Goal: Transaction & Acquisition: Purchase product/service

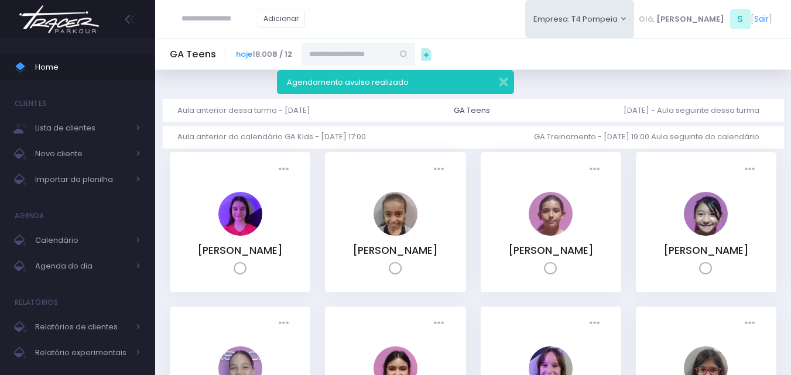
click at [72, 26] on img at bounding box center [59, 19] width 89 height 41
click at [76, 25] on img at bounding box center [59, 19] width 89 height 41
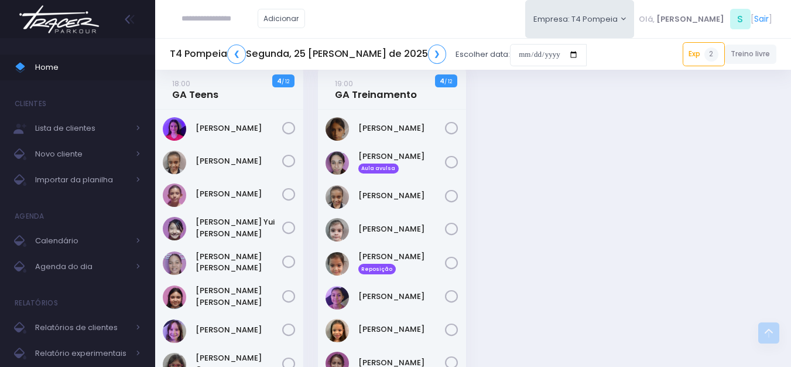
scroll to position [410, 0]
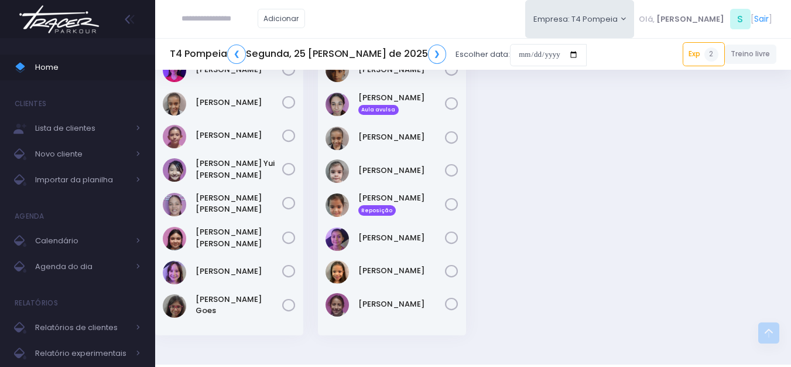
click at [211, 14] on input "text" at bounding box center [220, 19] width 76 height 22
type input "*******"
type input "**********"
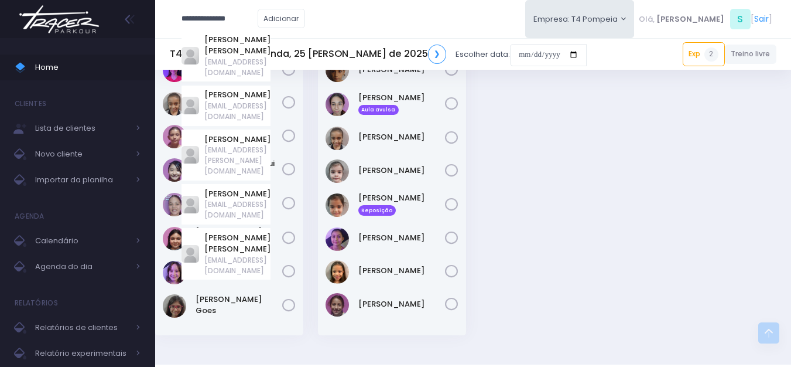
type input "*******"
click input "submit" at bounding box center [0, 0] width 0 height 0
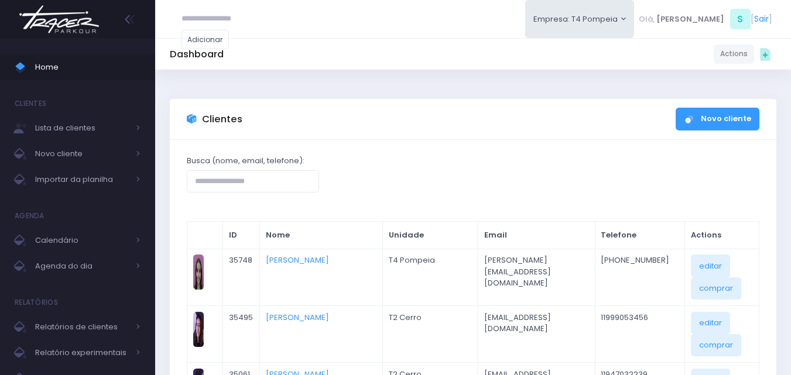
scroll to position [59, 0]
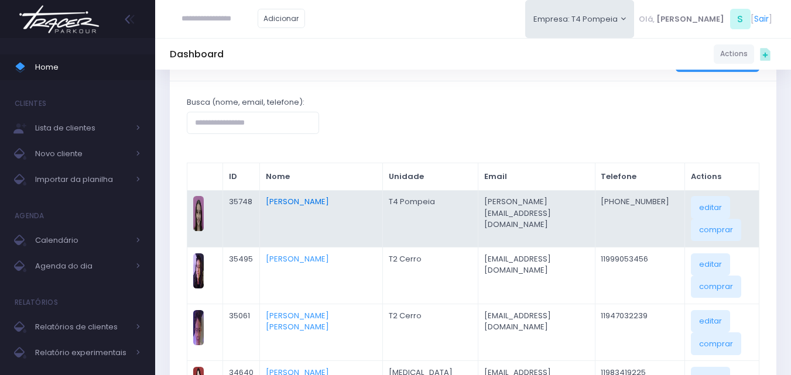
click at [317, 203] on link "[PERSON_NAME]" at bounding box center [297, 201] width 63 height 11
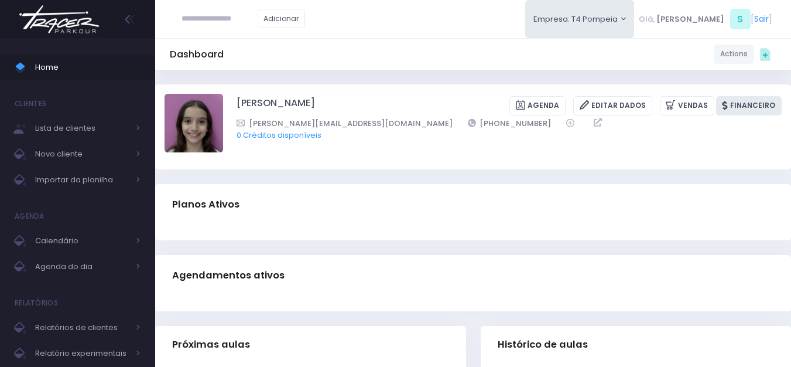
click at [745, 104] on link "Financeiro" at bounding box center [749, 105] width 66 height 19
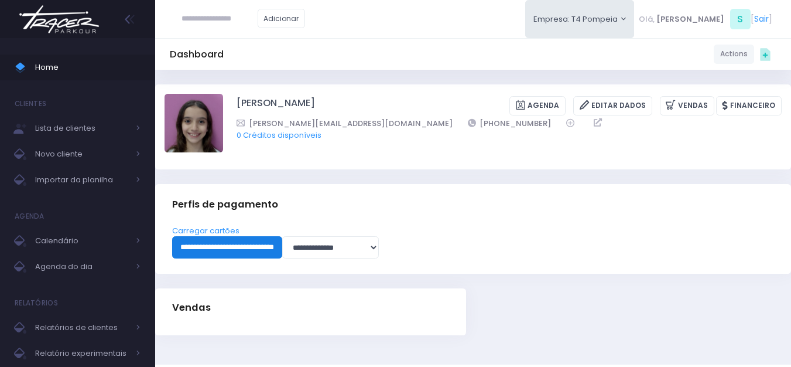
click at [282, 244] on input "**********" at bounding box center [227, 247] width 110 height 22
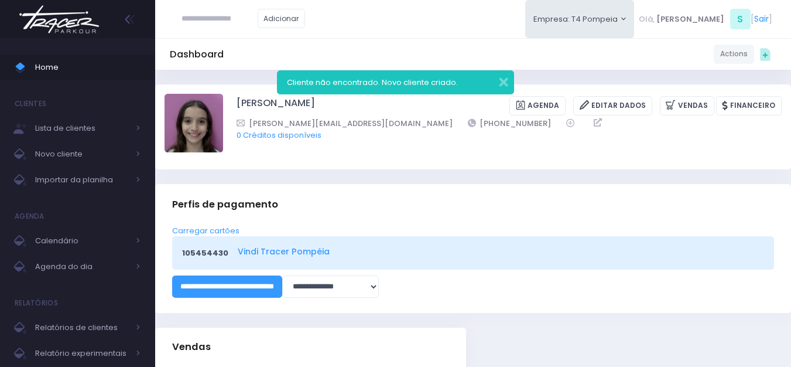
click at [278, 255] on link "Vindi Tracer Pompéia" at bounding box center [499, 251] width 523 height 12
click at [290, 255] on link "Vindi Tracer Pompéia" at bounding box center [499, 251] width 523 height 12
drag, startPoint x: 432, startPoint y: 121, endPoint x: 375, endPoint y: 122, distance: 56.8
click at [375, 122] on div "ludmilavilela@hotmail.com +5511933795060" at bounding box center [502, 123] width 530 height 12
copy div "+5511933795060"
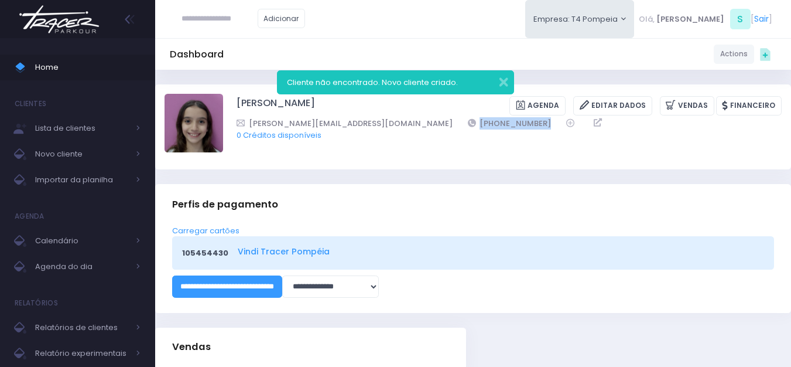
click at [258, 249] on link "Vindi Tracer Pompéia" at bounding box center [499, 251] width 523 height 12
click at [245, 108] on link "giovana vilela" at bounding box center [276, 105] width 78 height 19
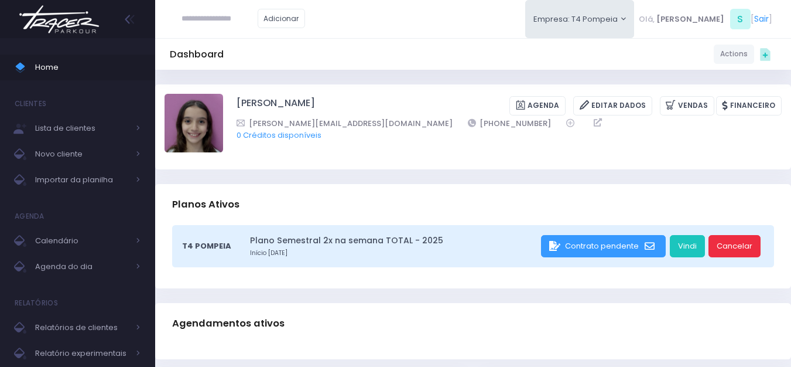
click at [739, 252] on link "Cancelar" at bounding box center [735, 246] width 52 height 22
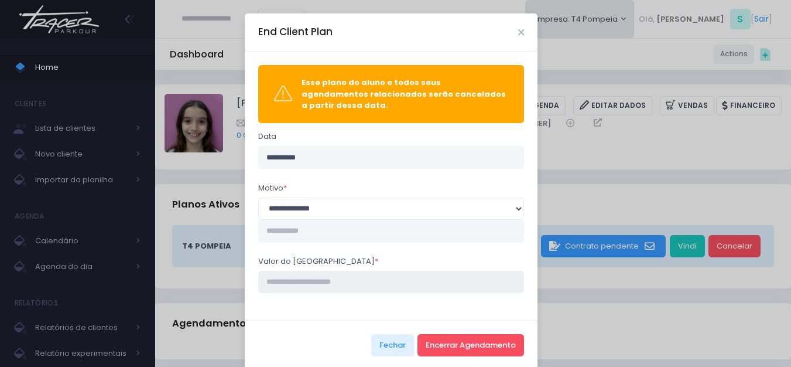
click at [318, 276] on input "Valor do estorno *" at bounding box center [391, 282] width 266 height 22
type input "****"
click at [473, 339] on button "Encerrar Agendamento" at bounding box center [471, 345] width 107 height 22
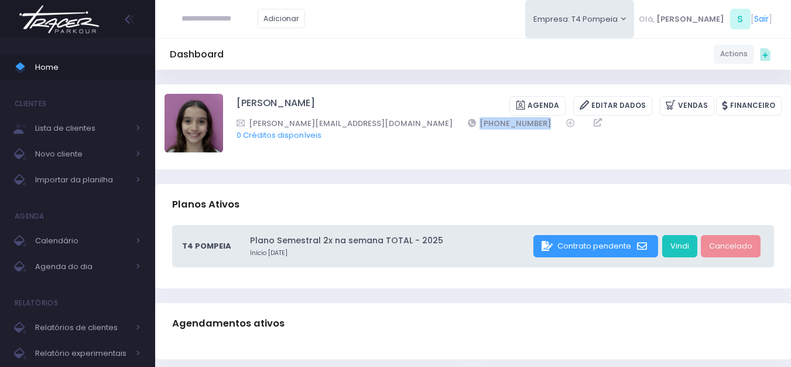
drag, startPoint x: 452, startPoint y: 119, endPoint x: 368, endPoint y: 122, distance: 83.8
click at [368, 122] on div "ludmilavilela@hotmail.com +5511933795060" at bounding box center [502, 123] width 530 height 12
copy div "[PHONE_NUMBER]"
click at [258, 100] on link "[PERSON_NAME]" at bounding box center [276, 105] width 78 height 19
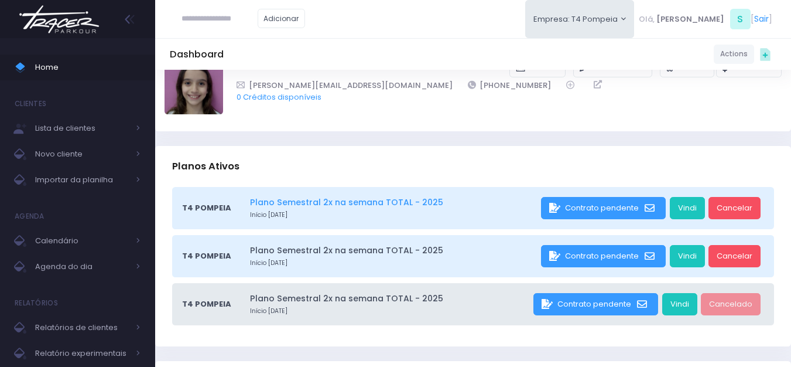
scroll to position [59, 0]
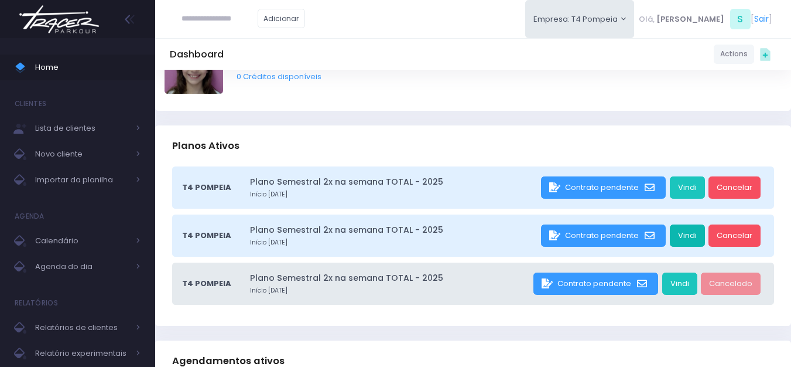
click at [689, 232] on link "Vindi" at bounding box center [687, 235] width 35 height 22
click at [734, 231] on link "Cancelar" at bounding box center [735, 235] width 52 height 22
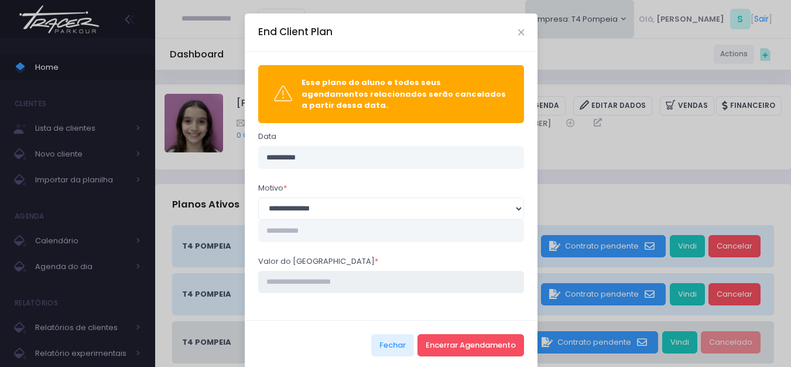
click at [305, 276] on input "Valor do estorno *" at bounding box center [391, 282] width 266 height 22
type input "****"
click at [459, 344] on button "Encerrar Agendamento" at bounding box center [471, 345] width 107 height 22
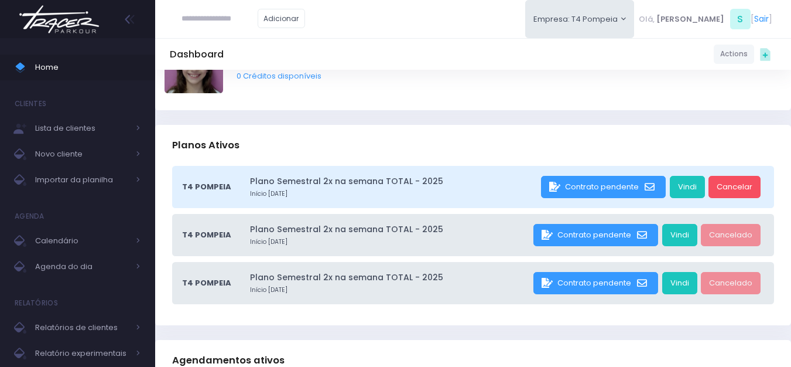
scroll to position [59, 0]
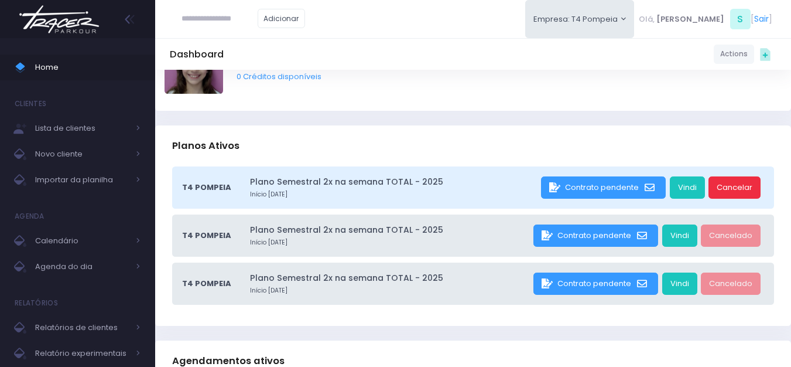
click at [730, 192] on link "Cancelar" at bounding box center [735, 187] width 52 height 22
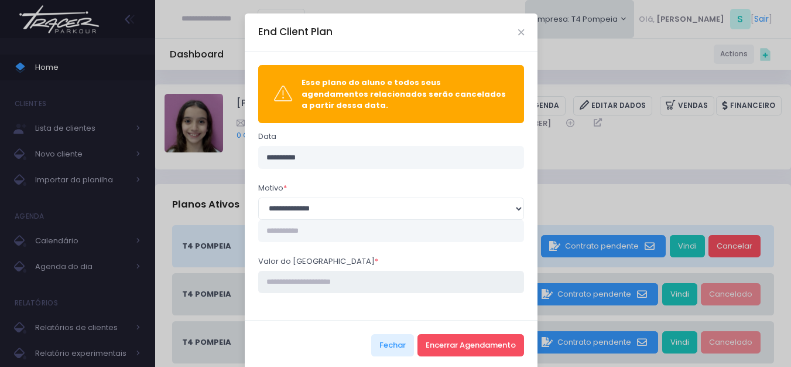
click at [299, 272] on input "Valor do estorno *" at bounding box center [391, 282] width 266 height 22
type input "***"
click at [461, 334] on button "Encerrar Agendamento" at bounding box center [471, 345] width 107 height 22
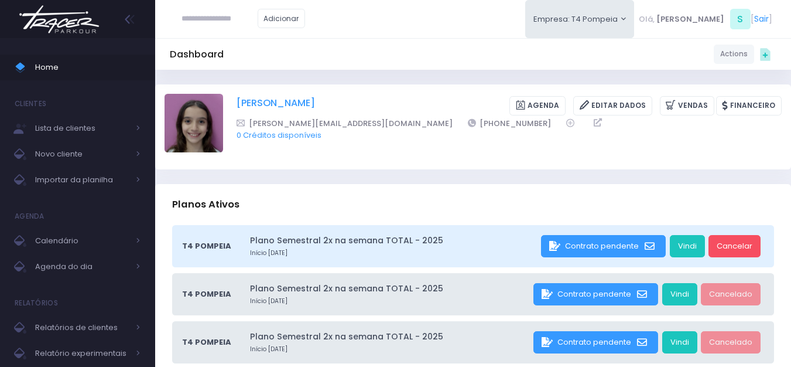
click at [267, 99] on link "[PERSON_NAME]" at bounding box center [276, 105] width 78 height 19
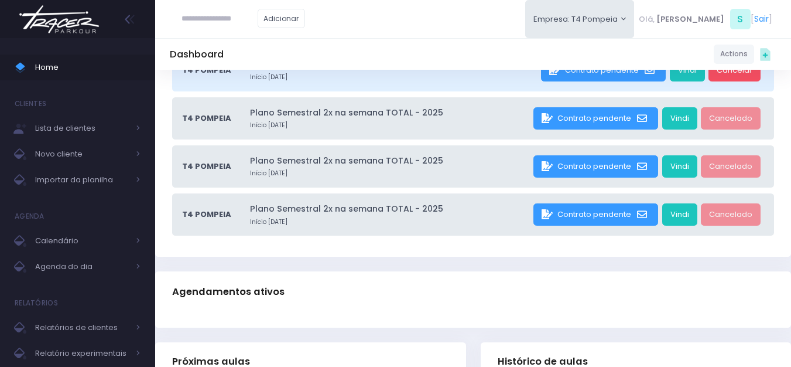
scroll to position [117, 0]
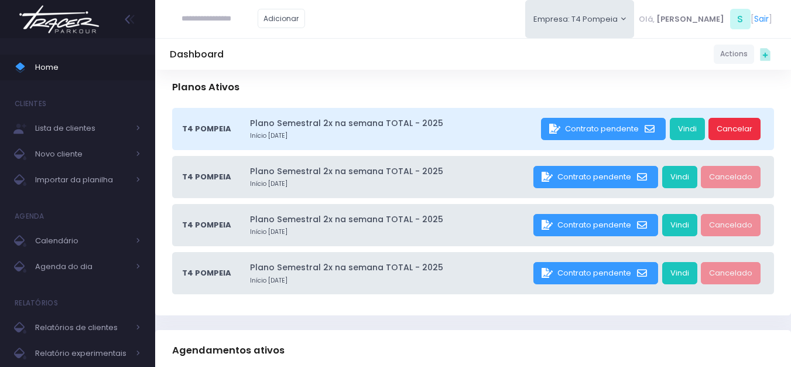
click at [741, 133] on link "Cancelar" at bounding box center [735, 129] width 52 height 22
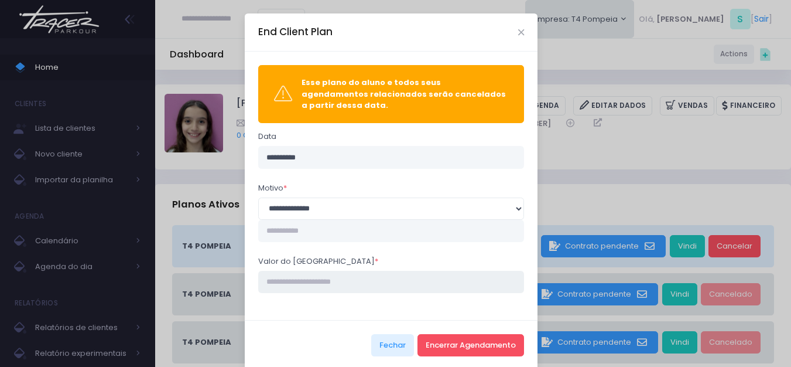
click at [316, 275] on input "Valor do estorno *" at bounding box center [391, 282] width 266 height 22
type input "****"
click at [470, 334] on button "Encerrar Agendamento" at bounding box center [471, 345] width 107 height 22
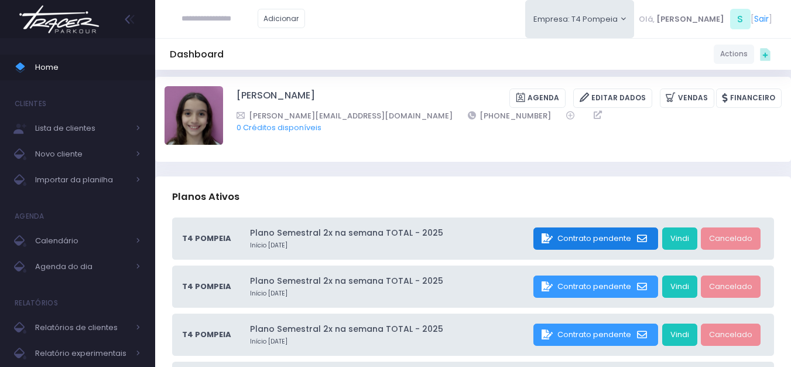
scroll to position [117, 0]
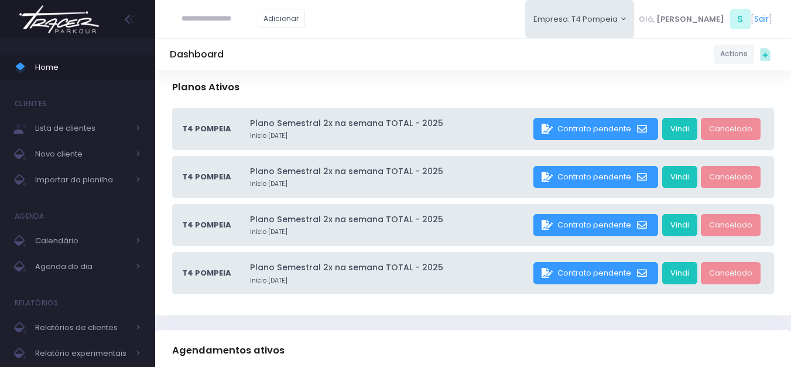
click at [210, 20] on input "text" at bounding box center [220, 19] width 76 height 22
paste input "**********"
type input "**********"
click at [226, 42] on link "Caetano Fiola da Costa" at bounding box center [237, 40] width 66 height 12
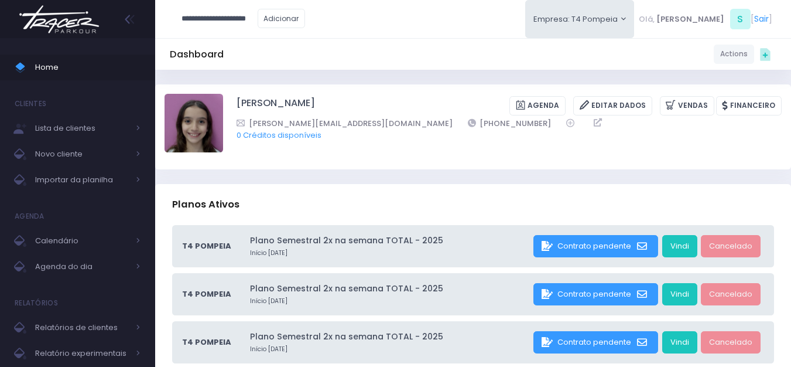
type input "**********"
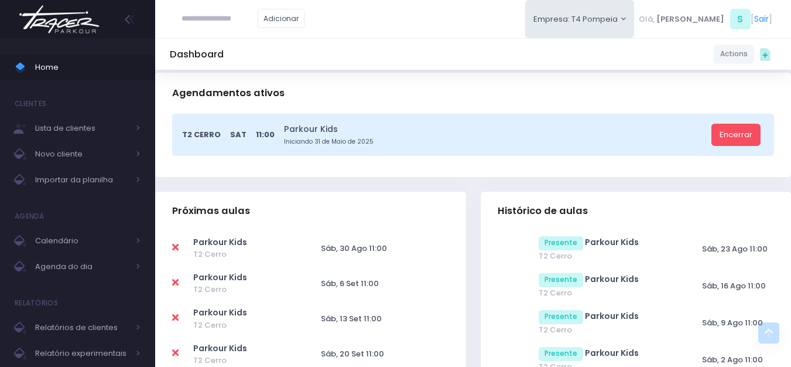
scroll to position [234, 0]
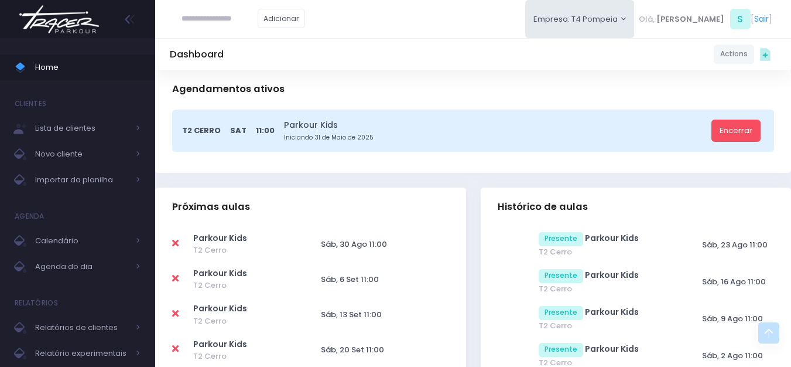
click at [59, 24] on img at bounding box center [59, 19] width 89 height 41
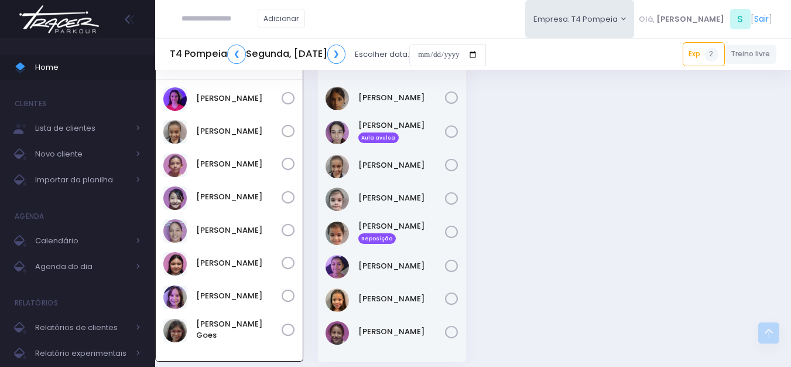
scroll to position [360, 0]
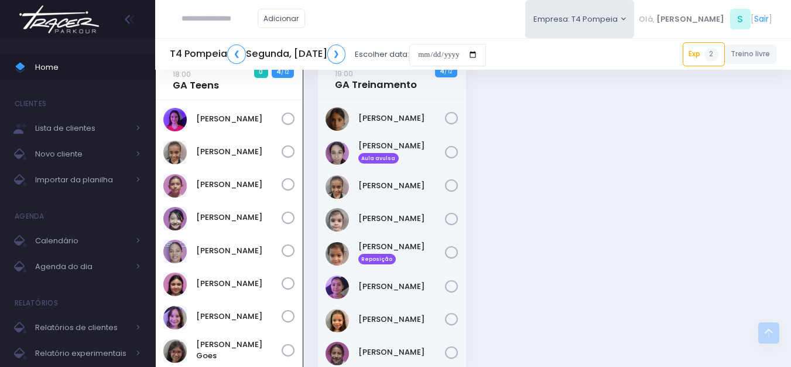
click at [235, 16] on input "text" at bounding box center [220, 19] width 76 height 22
type input "*****"
type input "**********"
click at [234, 35] on link "[PERSON_NAME]" at bounding box center [237, 40] width 66 height 12
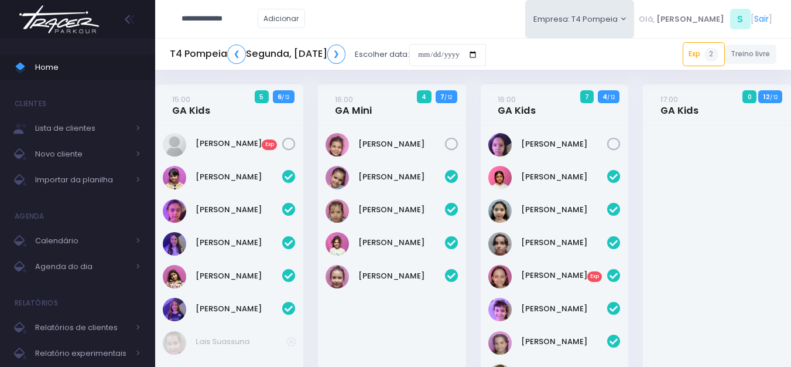
type input "**********"
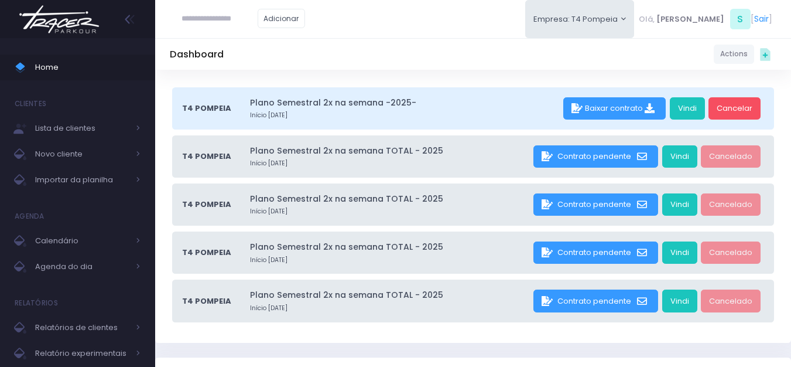
scroll to position [117, 0]
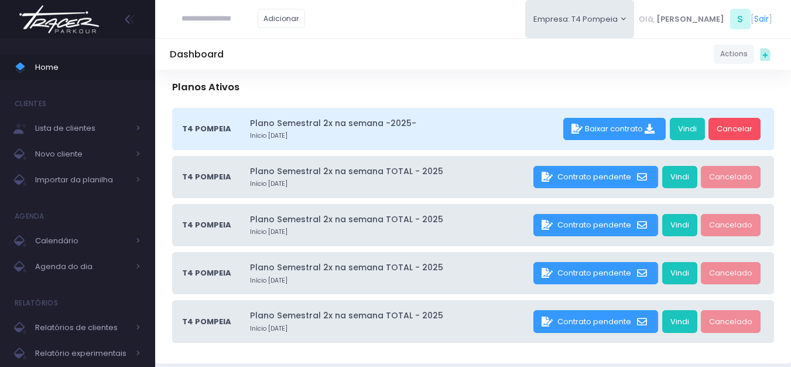
click at [58, 19] on img at bounding box center [59, 19] width 89 height 41
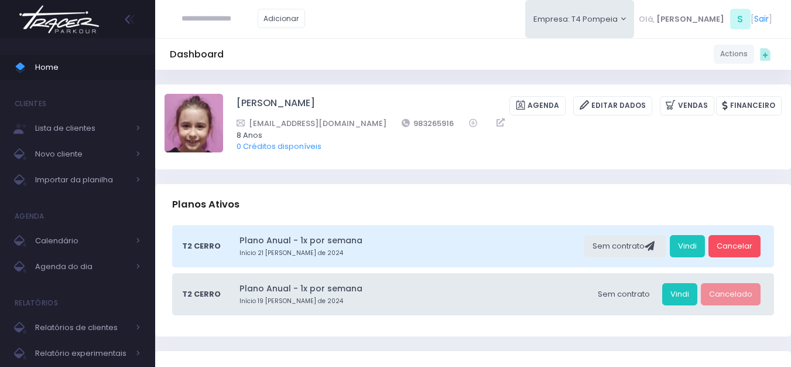
click at [80, 19] on img at bounding box center [59, 19] width 89 height 41
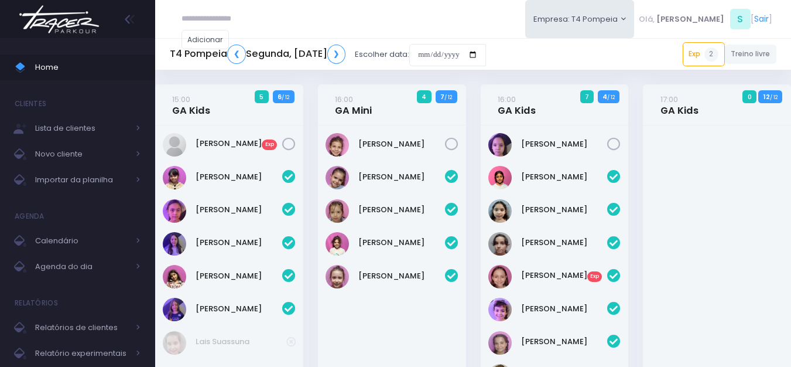
scroll to position [419, 0]
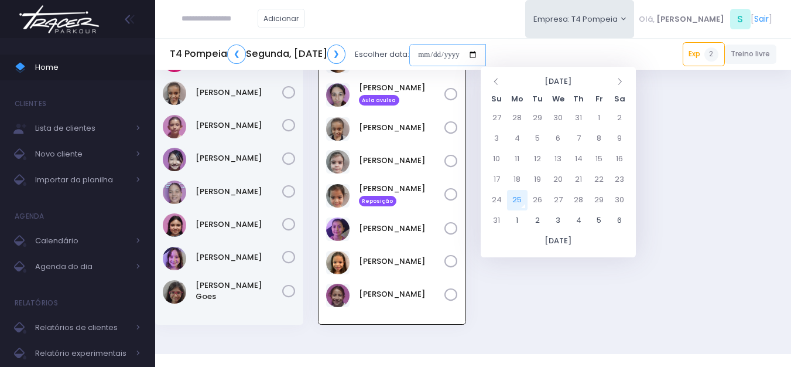
click at [484, 57] on input "date" at bounding box center [447, 55] width 77 height 22
click at [513, 219] on td "1" at bounding box center [517, 220] width 20 height 20
type input "**********"
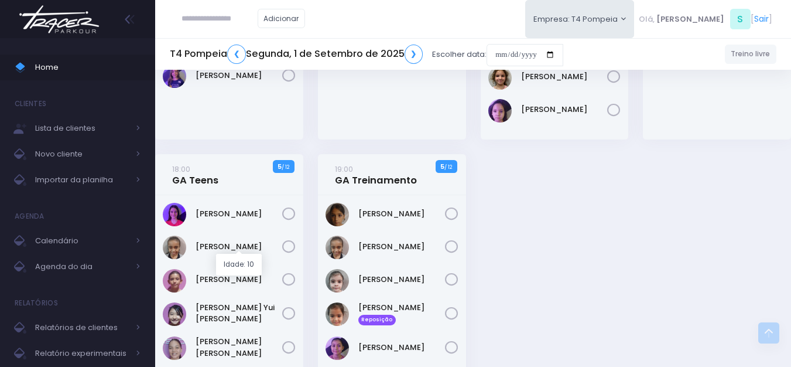
scroll to position [199, 0]
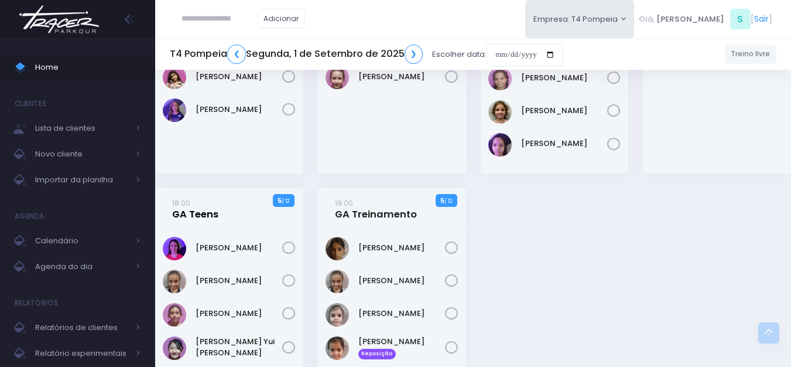
click at [207, 207] on link "18:00 GA Teens" at bounding box center [195, 208] width 46 height 23
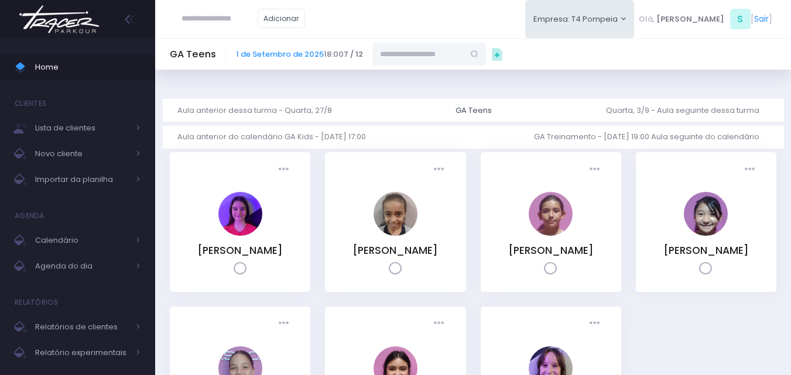
click at [408, 52] on input "text" at bounding box center [417, 54] width 91 height 22
click at [423, 74] on link "giovana vilela" at bounding box center [430, 75] width 68 height 12
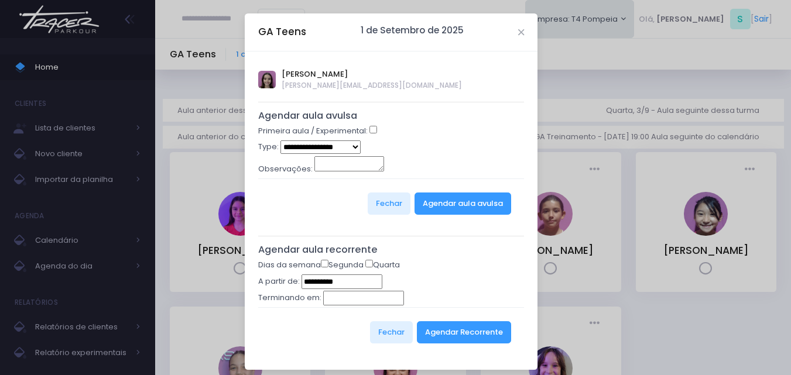
type input "**********"
click at [460, 334] on button "Agendar Recorrente" at bounding box center [464, 332] width 94 height 22
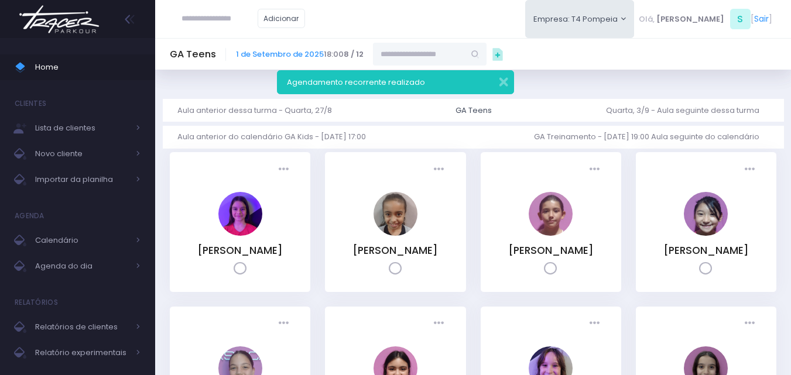
click at [81, 17] on img at bounding box center [59, 19] width 89 height 41
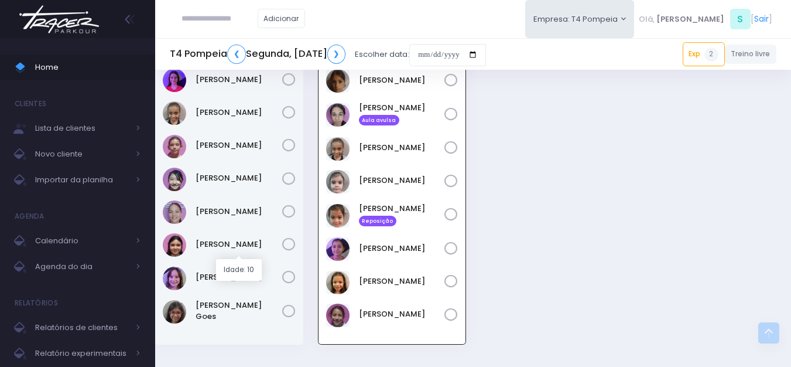
scroll to position [442, 0]
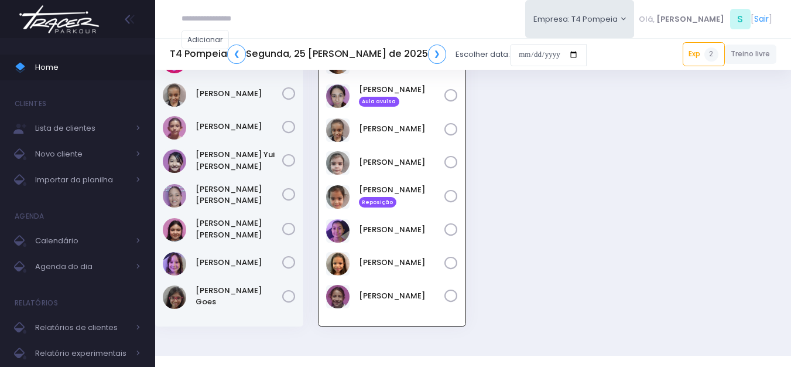
scroll to position [419, 0]
click at [510, 57] on input "date" at bounding box center [548, 55] width 77 height 22
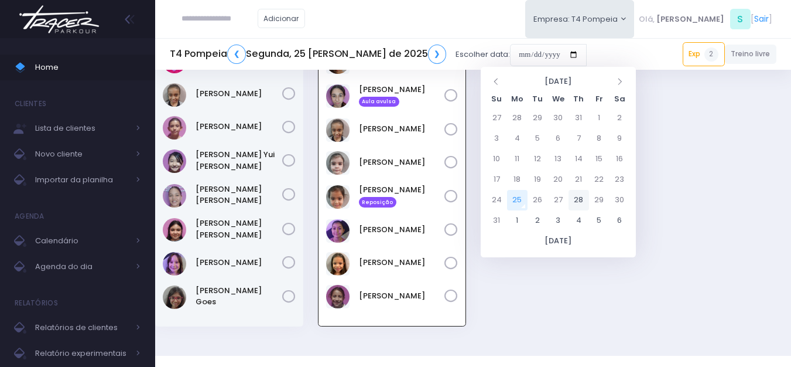
click at [579, 197] on td "28" at bounding box center [579, 200] width 20 height 20
type input "**********"
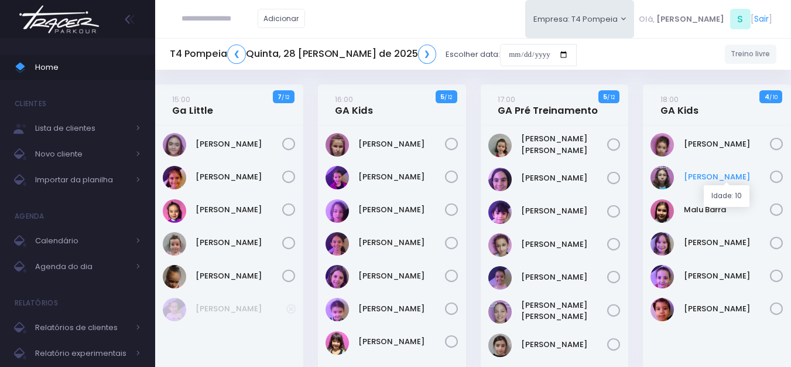
click at [699, 180] on link "[PERSON_NAME]" at bounding box center [727, 177] width 87 height 12
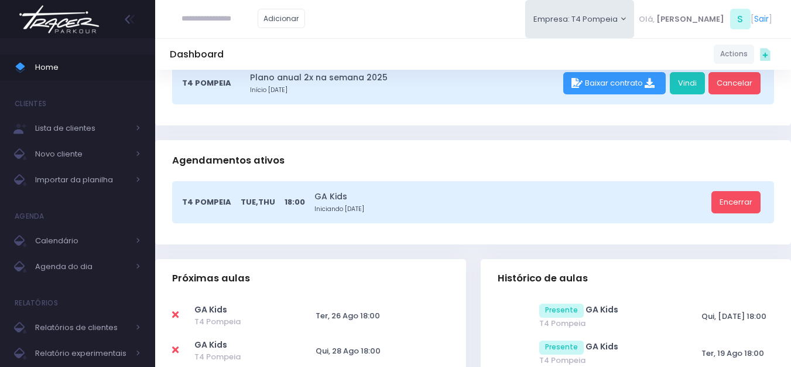
scroll to position [234, 0]
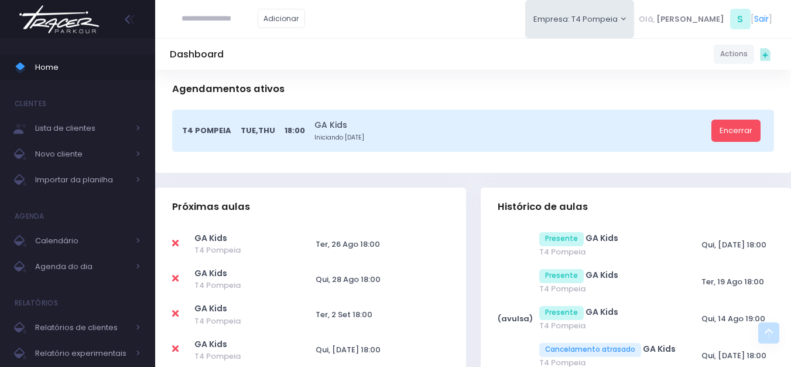
click at [173, 281] on icon at bounding box center [175, 277] width 6 height 9
type input "**********"
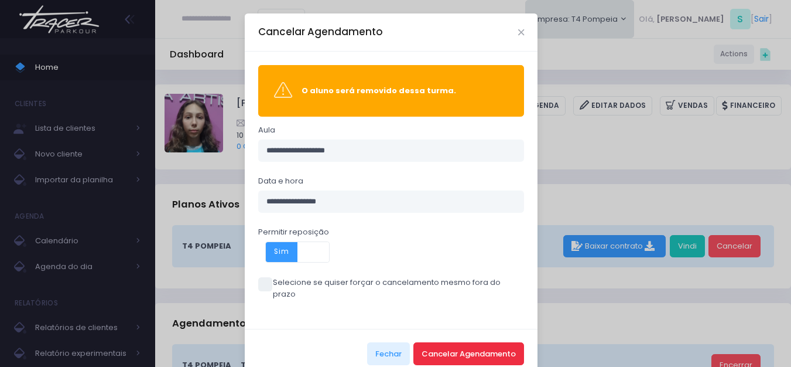
click at [440, 342] on button "Cancelar Agendamento" at bounding box center [468, 353] width 111 height 22
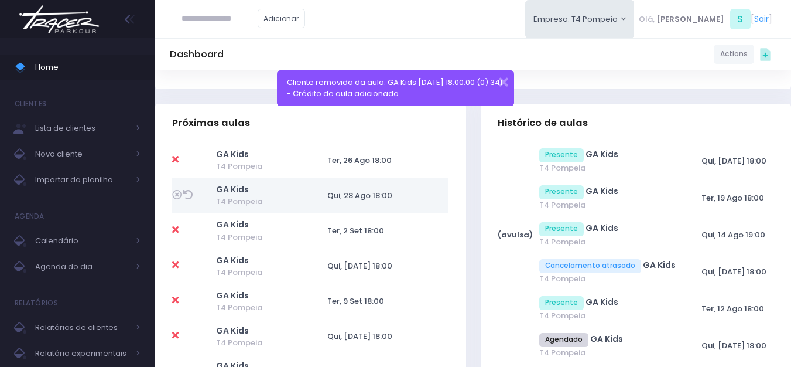
scroll to position [351, 0]
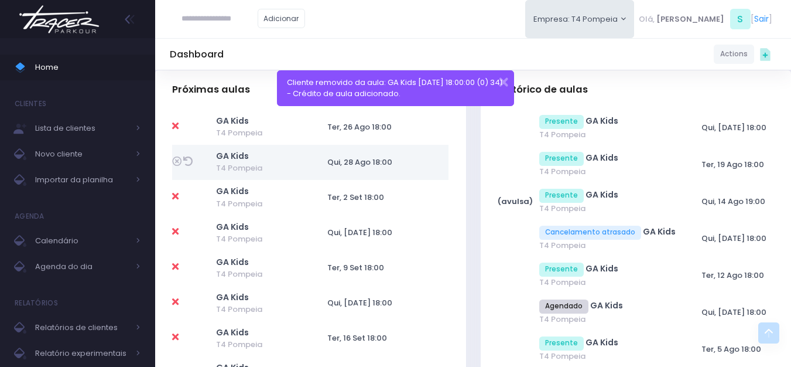
click at [53, 25] on img at bounding box center [59, 19] width 89 height 41
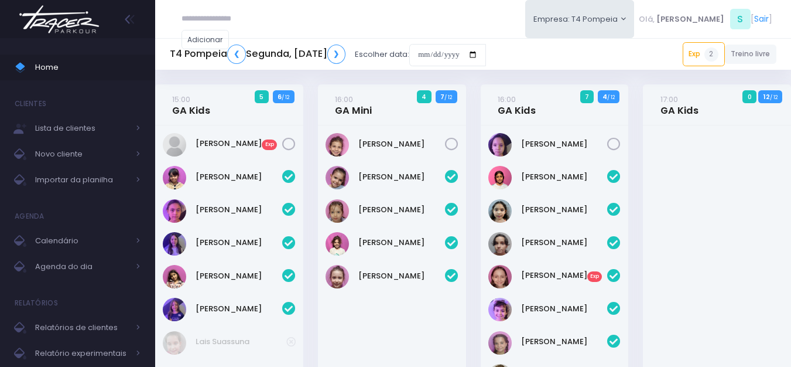
scroll to position [419, 0]
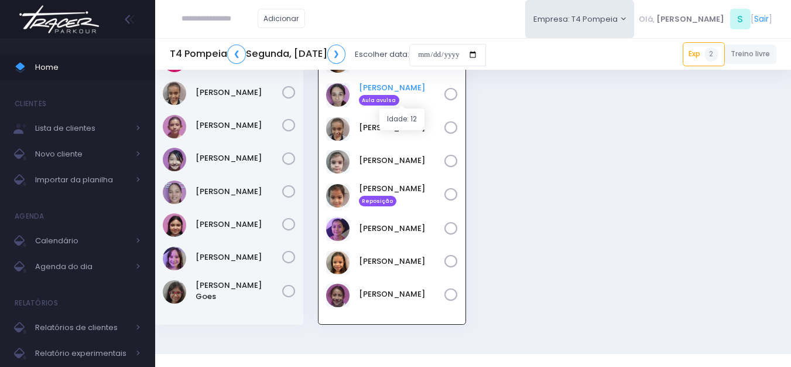
click at [386, 84] on link "Anita Feliciano Aula avulsa" at bounding box center [401, 93] width 85 height 23
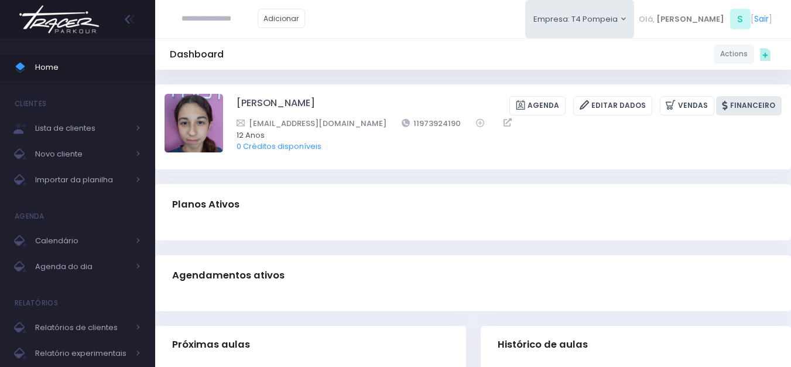
click at [727, 106] on icon at bounding box center [726, 105] width 8 height 9
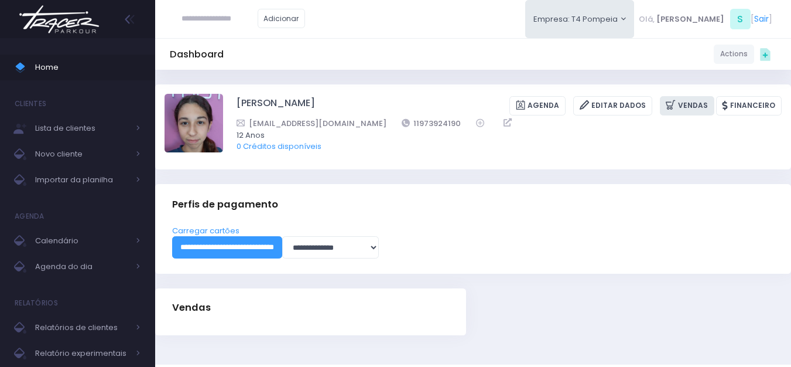
click at [696, 97] on link "Vendas" at bounding box center [687, 105] width 54 height 19
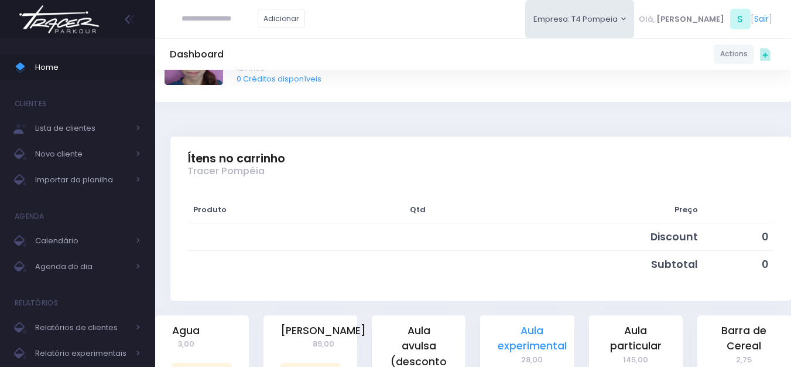
scroll to position [176, 0]
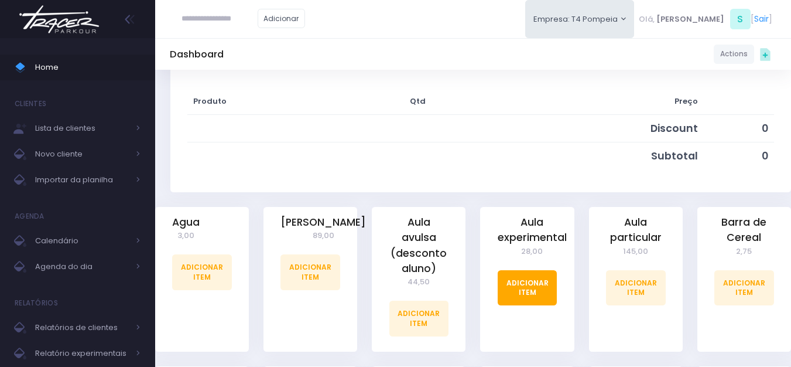
click at [519, 290] on link "Adicionar Item" at bounding box center [528, 287] width 60 height 35
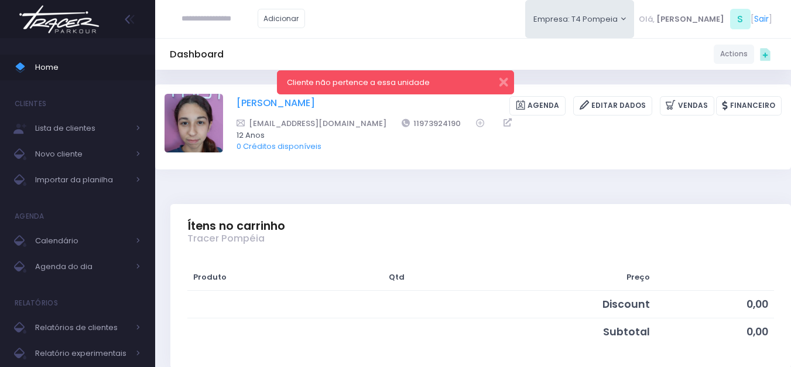
click at [303, 100] on link "[PERSON_NAME]" at bounding box center [276, 105] width 78 height 19
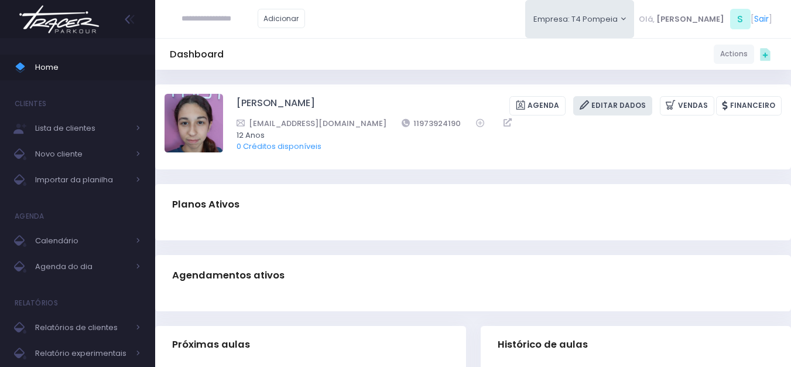
click at [614, 110] on link "Editar Dados" at bounding box center [612, 105] width 79 height 19
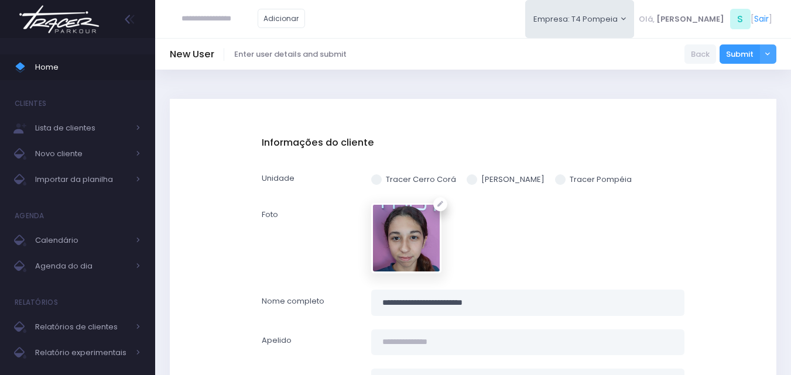
click at [563, 178] on label "Tracer Pompéia" at bounding box center [593, 180] width 77 height 12
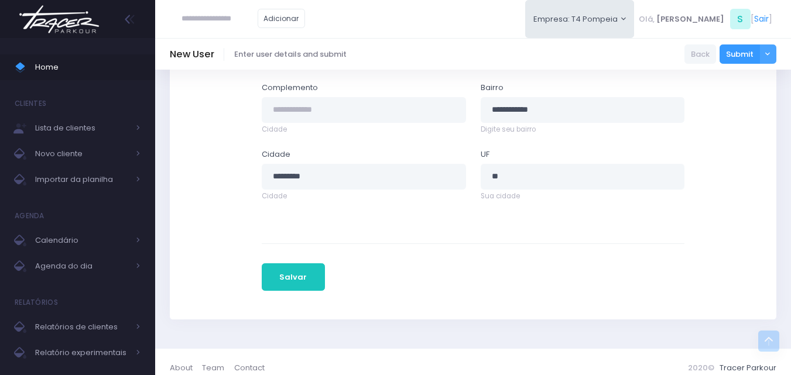
scroll to position [677, 0]
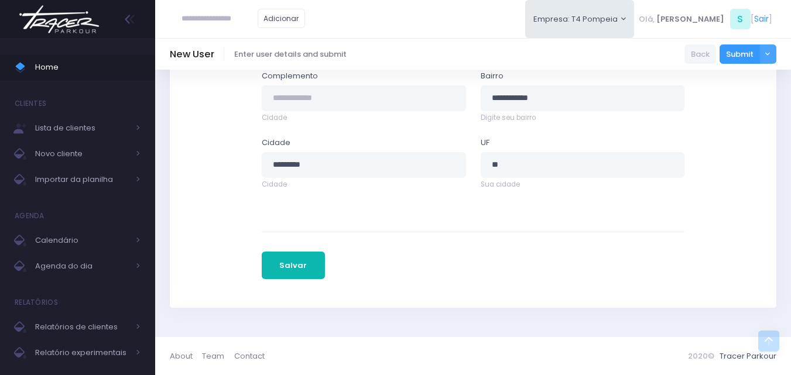
click at [288, 264] on button "Salvar" at bounding box center [293, 266] width 63 height 28
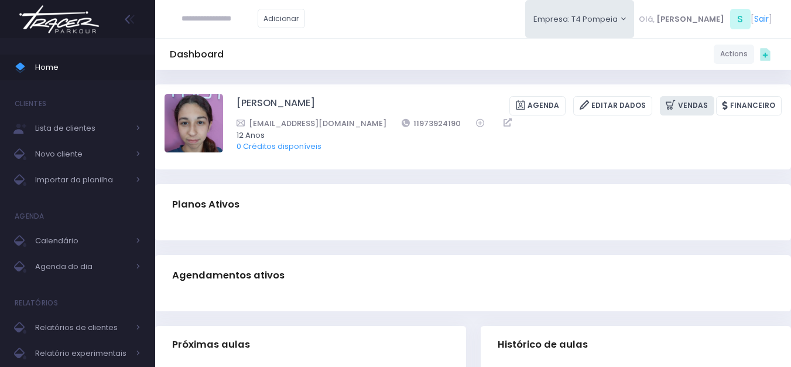
click at [699, 104] on link "Vendas" at bounding box center [687, 105] width 54 height 19
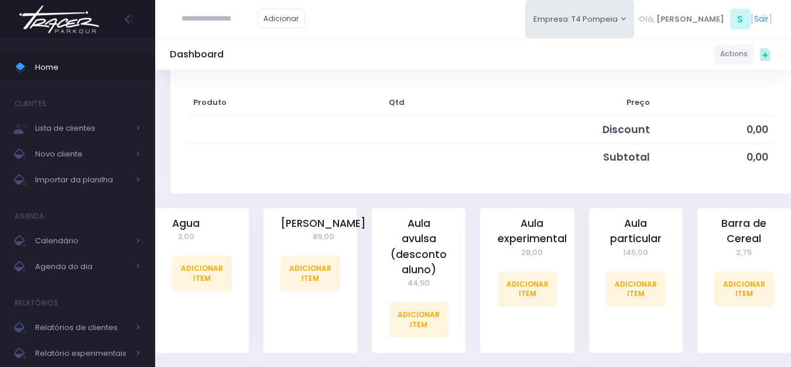
scroll to position [176, 0]
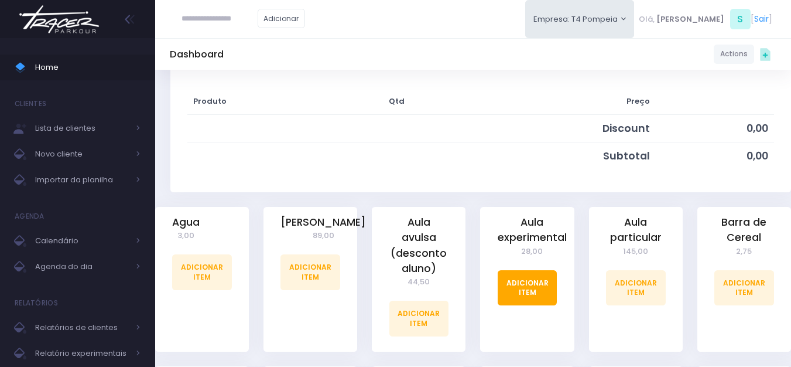
click at [527, 292] on link "Adicionar Item" at bounding box center [528, 287] width 60 height 35
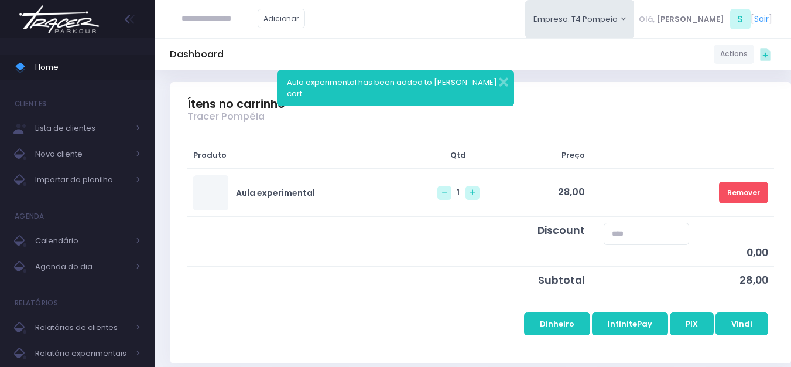
scroll to position [117, 0]
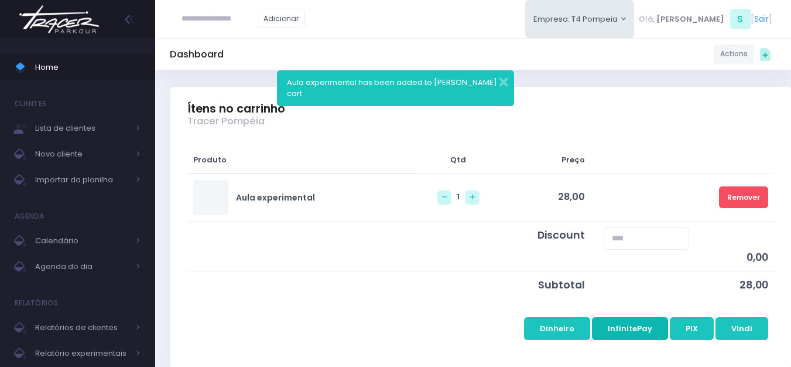
click at [641, 324] on button "InfinitePay" at bounding box center [630, 328] width 76 height 22
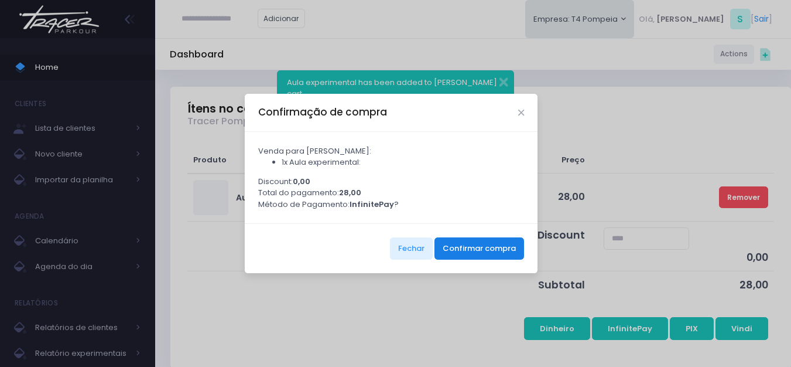
click at [480, 255] on button "Confirmar compra" at bounding box center [480, 248] width 90 height 22
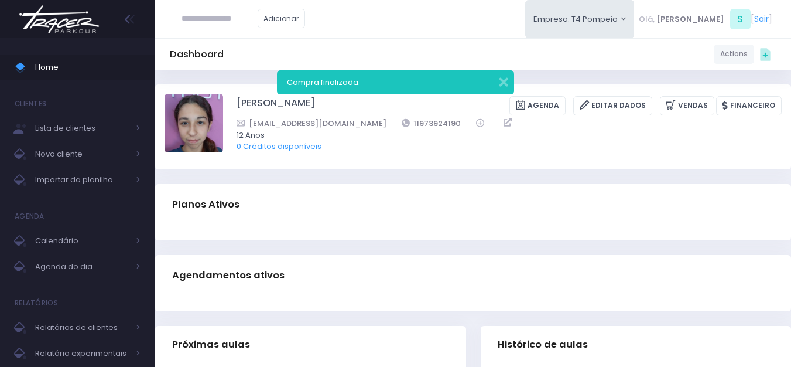
click at [73, 28] on img at bounding box center [59, 19] width 89 height 41
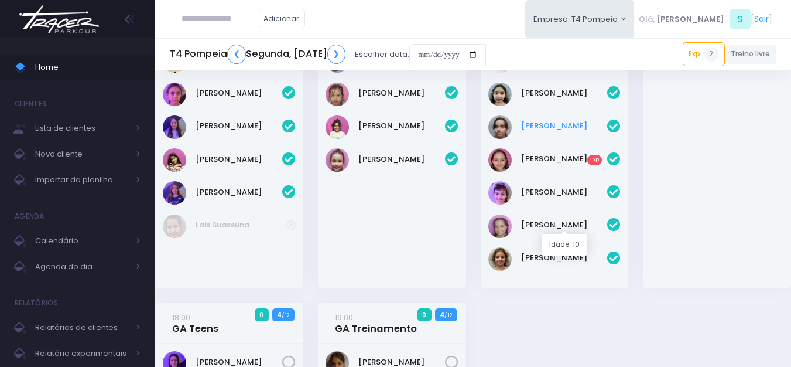
scroll to position [117, 0]
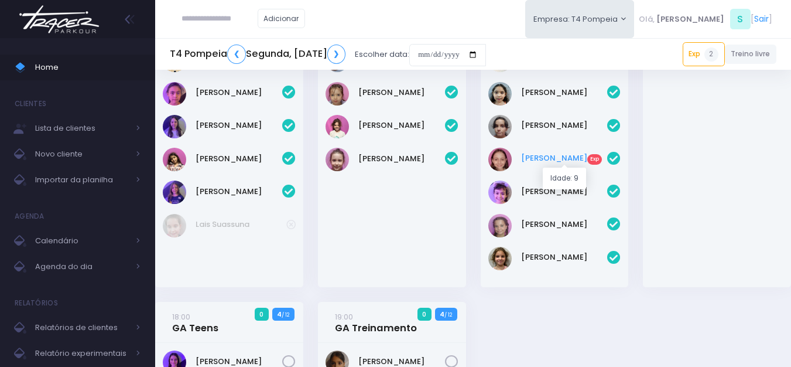
click at [548, 158] on link "[PERSON_NAME] Exp" at bounding box center [564, 158] width 87 height 12
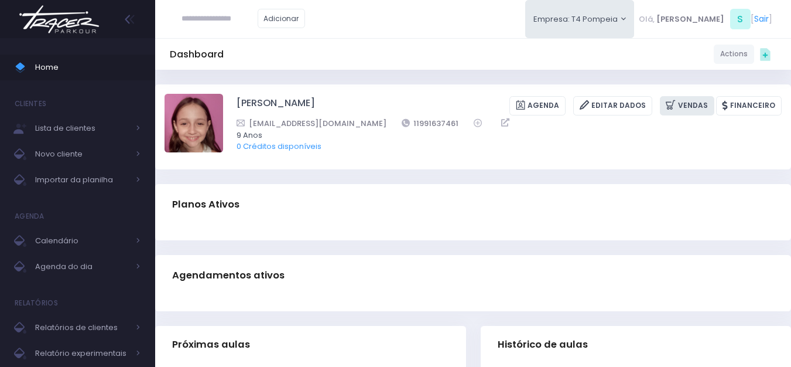
click at [703, 108] on link "Vendas" at bounding box center [687, 105] width 54 height 19
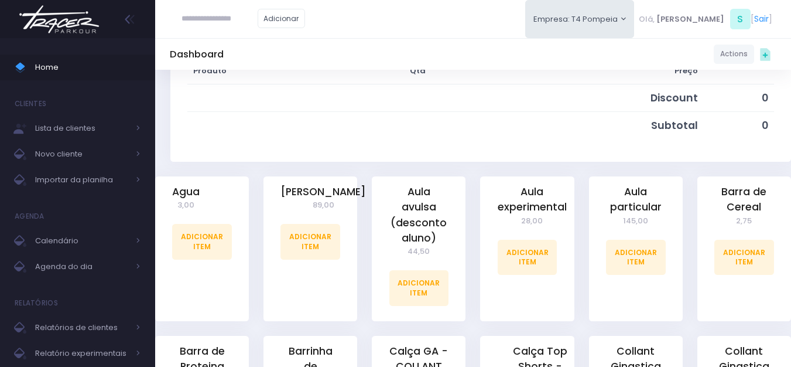
scroll to position [234, 0]
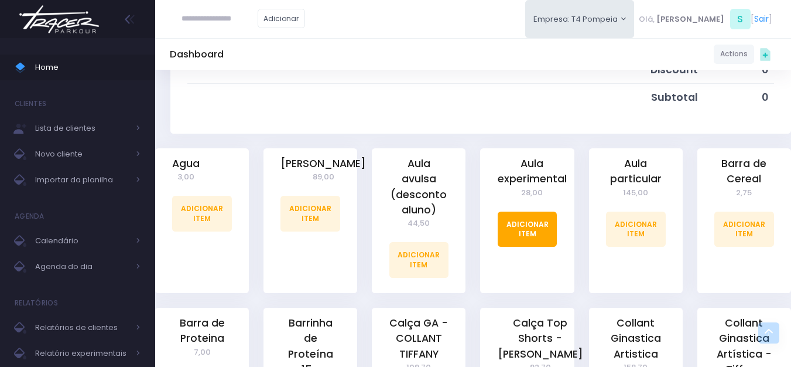
click at [549, 240] on link "Adicionar Item" at bounding box center [528, 228] width 60 height 35
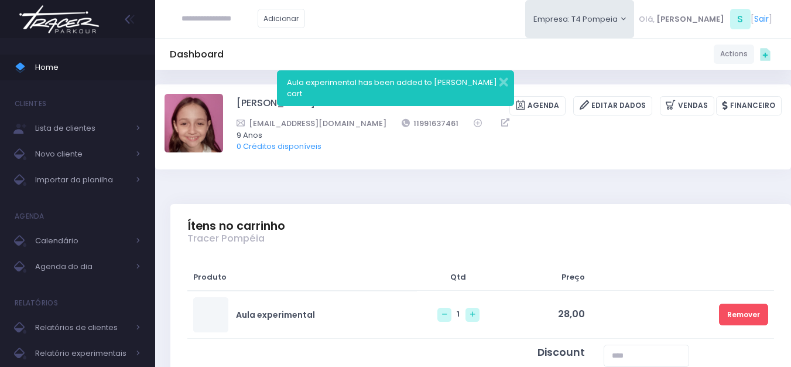
scroll to position [117, 0]
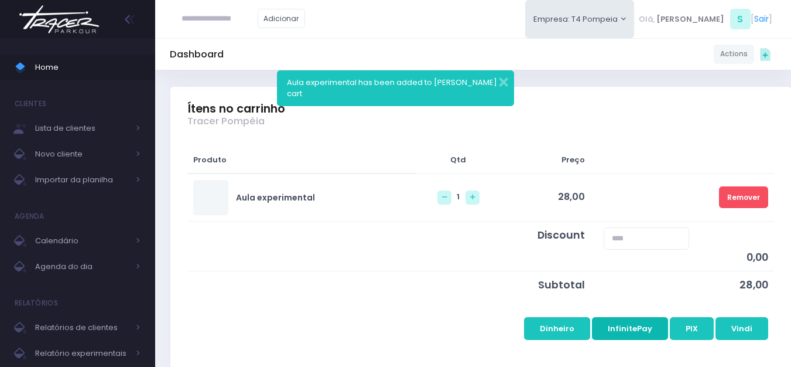
click at [630, 325] on button "InfinitePay" at bounding box center [630, 328] width 76 height 22
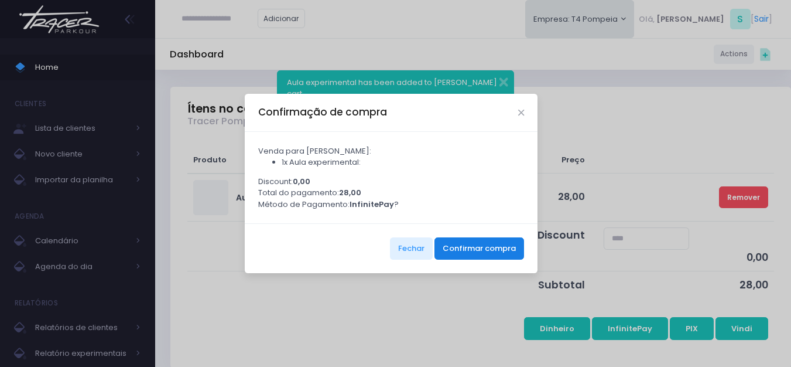
click at [482, 247] on button "Confirmar compra" at bounding box center [480, 248] width 90 height 22
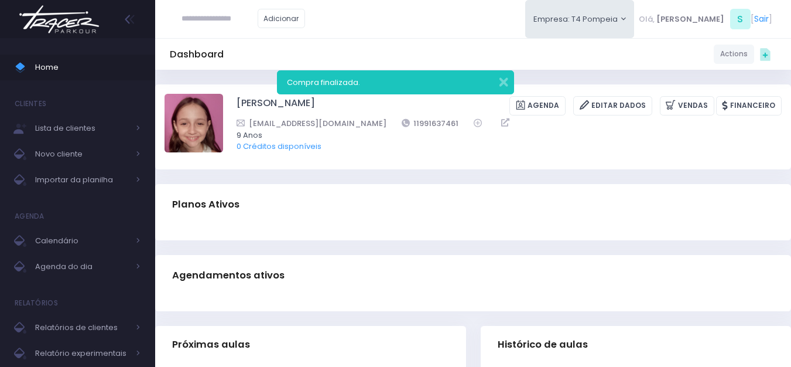
click at [67, 15] on img at bounding box center [59, 19] width 89 height 41
